Goal: Transaction & Acquisition: Purchase product/service

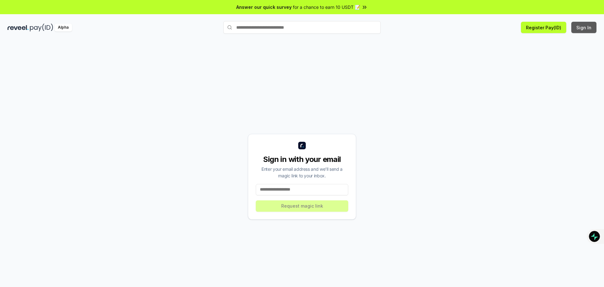
click at [586, 28] on button "Sign In" at bounding box center [584, 27] width 25 height 11
click at [588, 26] on button "Sign In" at bounding box center [584, 27] width 25 height 11
click at [547, 33] on div "Alpha Register Pay(ID) Sign In" at bounding box center [302, 27] width 604 height 16
click at [549, 28] on button "Register Pay(ID)" at bounding box center [543, 27] width 45 height 11
click at [553, 25] on button "Register Pay(ID)" at bounding box center [543, 27] width 45 height 11
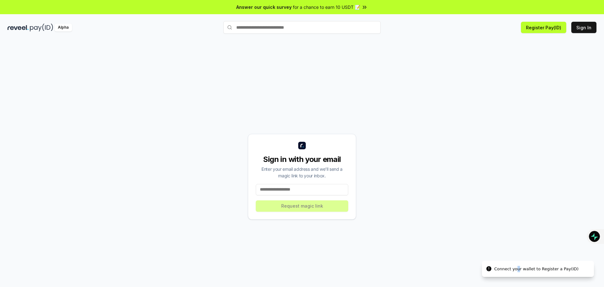
click at [517, 268] on div "Connect your wallet to Register a Pay(ID)" at bounding box center [537, 269] width 84 height 6
click at [301, 189] on input at bounding box center [302, 189] width 93 height 11
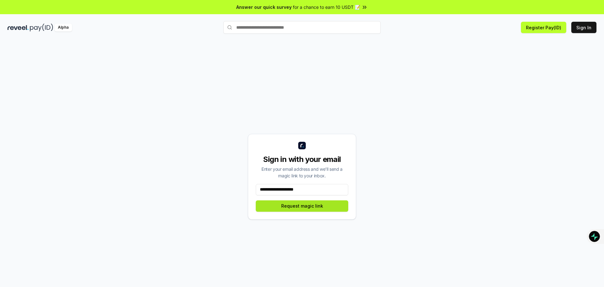
type input "**********"
click at [316, 210] on button "Request magic link" at bounding box center [302, 205] width 93 height 11
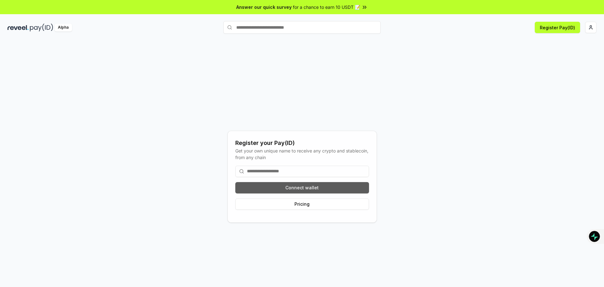
click at [329, 188] on button "Connect wallet" at bounding box center [302, 187] width 134 height 11
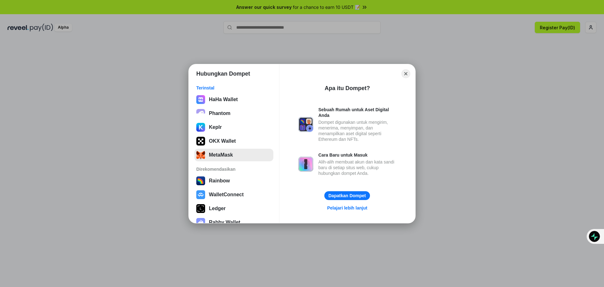
click at [230, 158] on button "MetaMask" at bounding box center [234, 155] width 79 height 13
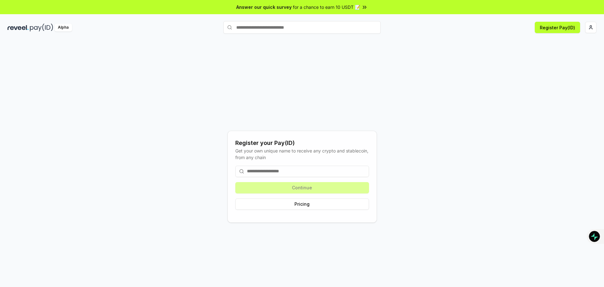
click at [309, 172] on input at bounding box center [302, 171] width 134 height 11
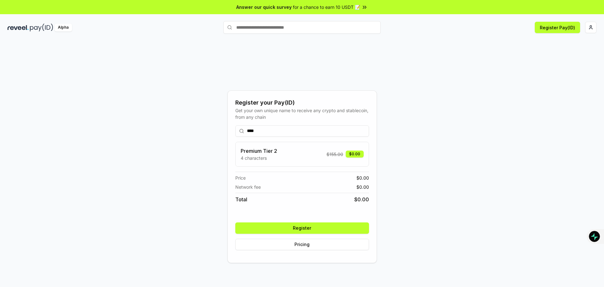
type input "****"
click at [339, 149] on div "Premium Tier 2 4 characters $ 155.00 $0.00" at bounding box center [302, 154] width 123 height 14
click at [353, 160] on div "Premium Tier 2 4 characters $ 155.00 $0.00" at bounding box center [302, 154] width 123 height 14
click at [362, 154] on div "$0.00" at bounding box center [355, 153] width 18 height 7
click at [324, 228] on button "Register" at bounding box center [302, 227] width 134 height 11
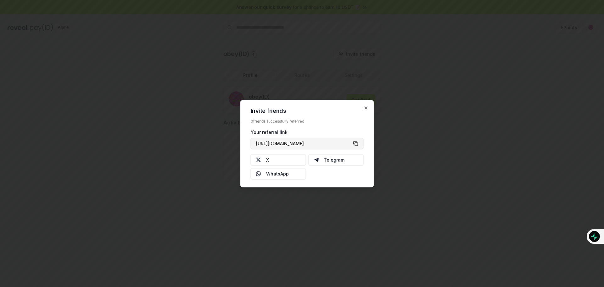
click at [359, 143] on button "[URL][DOMAIN_NAME]" at bounding box center [307, 143] width 113 height 11
click at [355, 141] on button "https://reveel.id/refer/obey" at bounding box center [307, 143] width 113 height 11
